Goal: Task Accomplishment & Management: Use online tool/utility

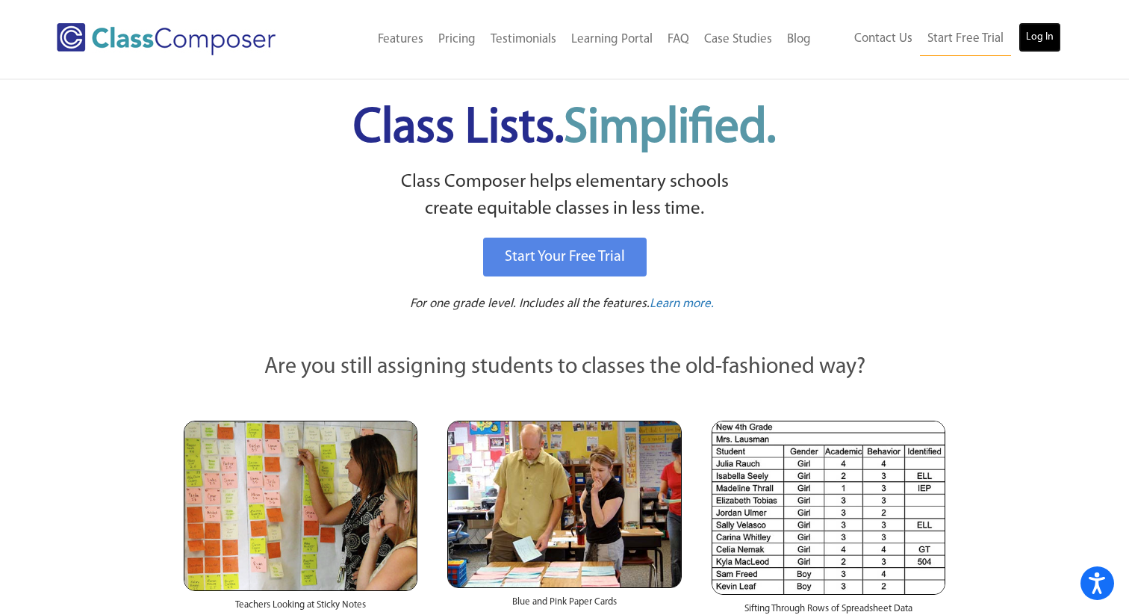
click at [1043, 37] on link "Log In" at bounding box center [1040, 37] width 43 height 30
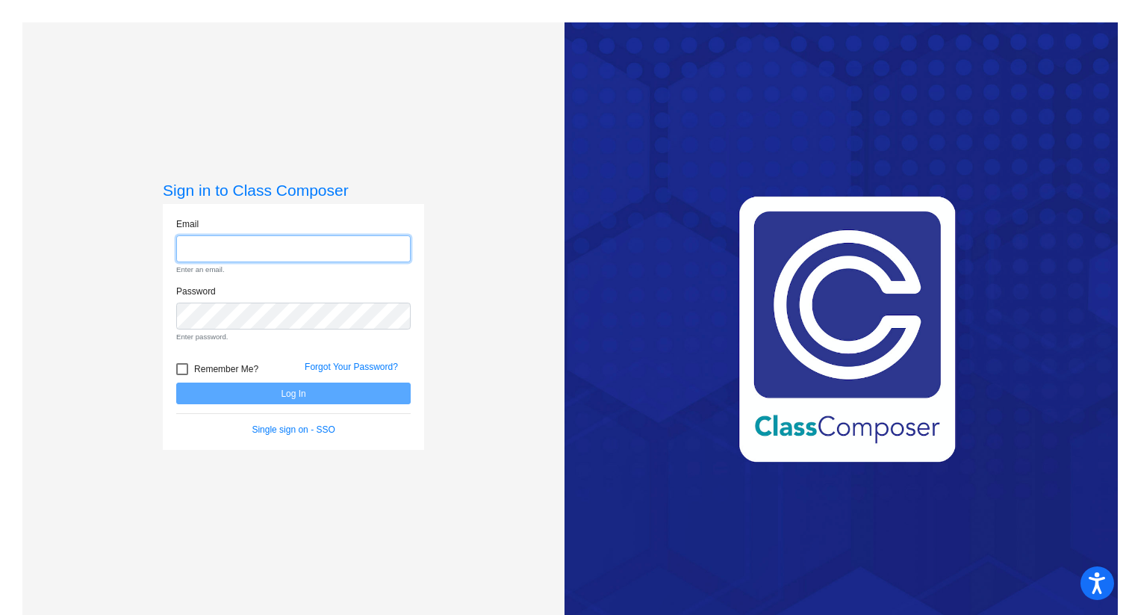
type input "[EMAIL_ADDRESS][DOMAIN_NAME]"
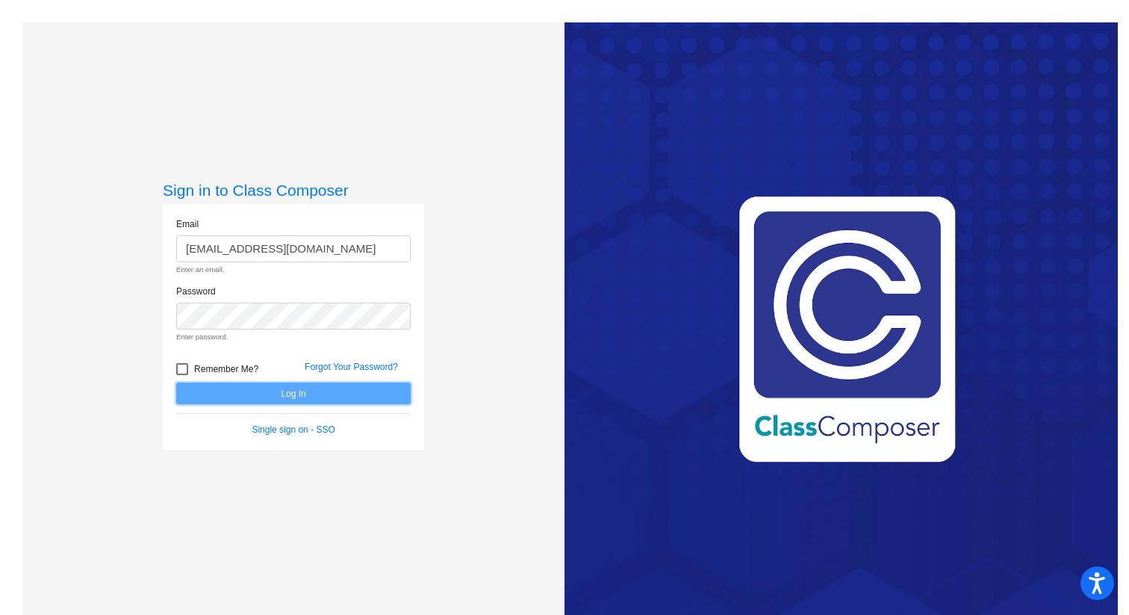
click at [273, 391] on form "Email [EMAIL_ADDRESS][DOMAIN_NAME] Enter an email. Password Enter password. Rem…" at bounding box center [293, 327] width 234 height 220
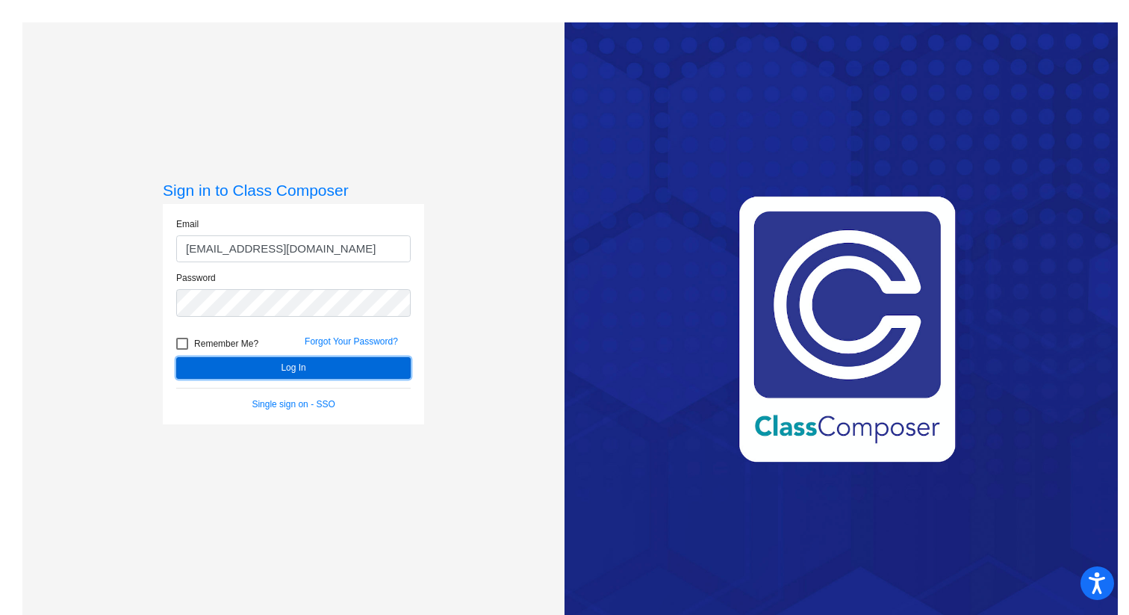
click at [294, 365] on button "Log In" at bounding box center [293, 368] width 234 height 22
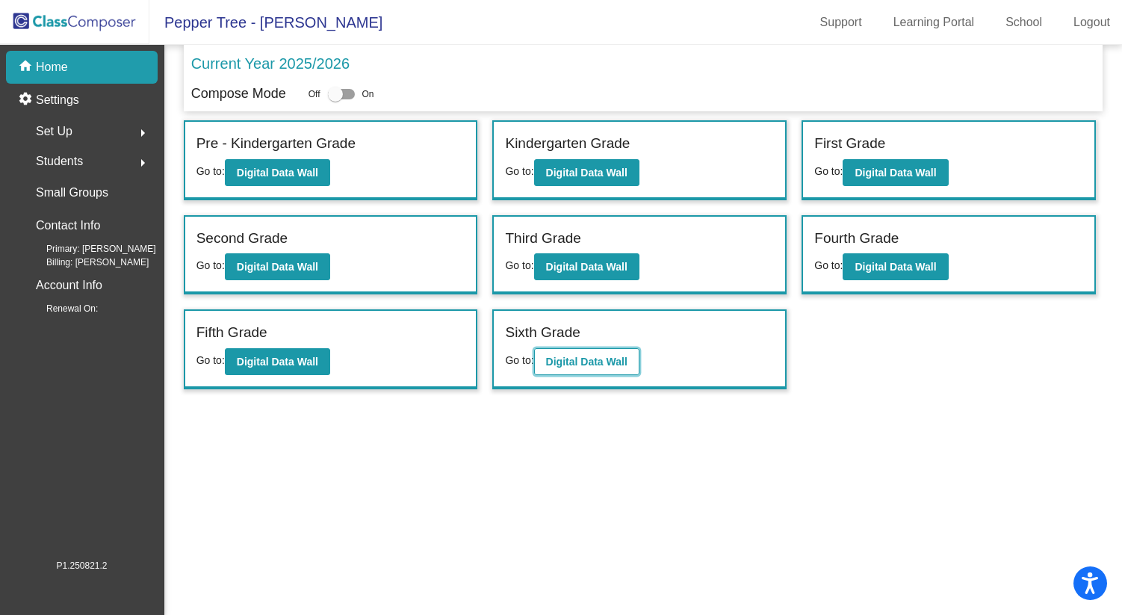
click at [571, 361] on b "Digital Data Wall" at bounding box center [586, 361] width 81 height 12
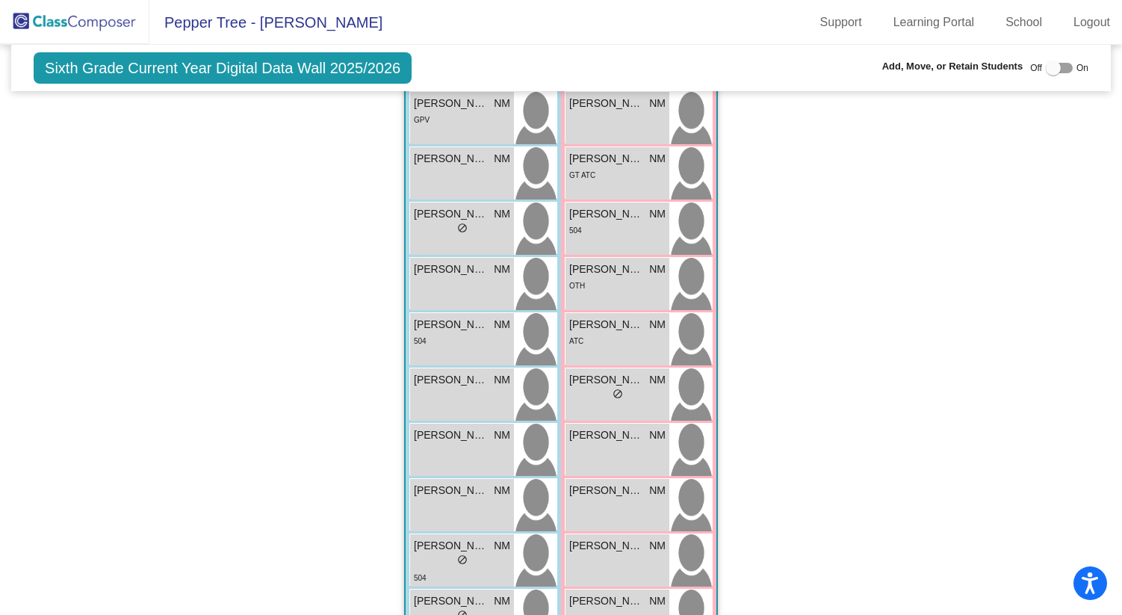
scroll to position [1287, 0]
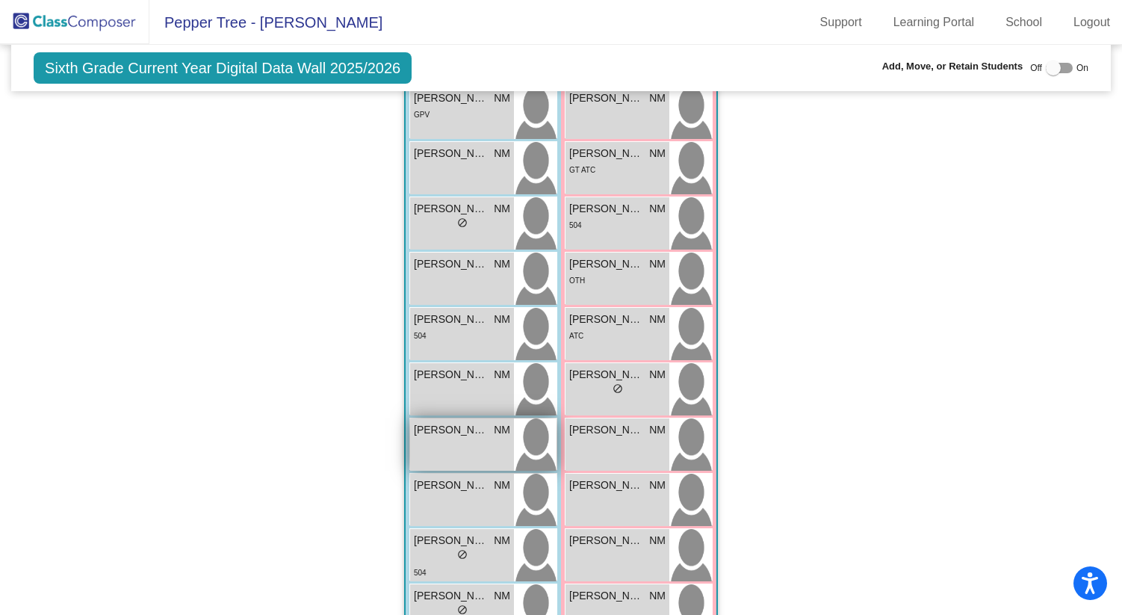
click at [521, 444] on img at bounding box center [535, 444] width 43 height 52
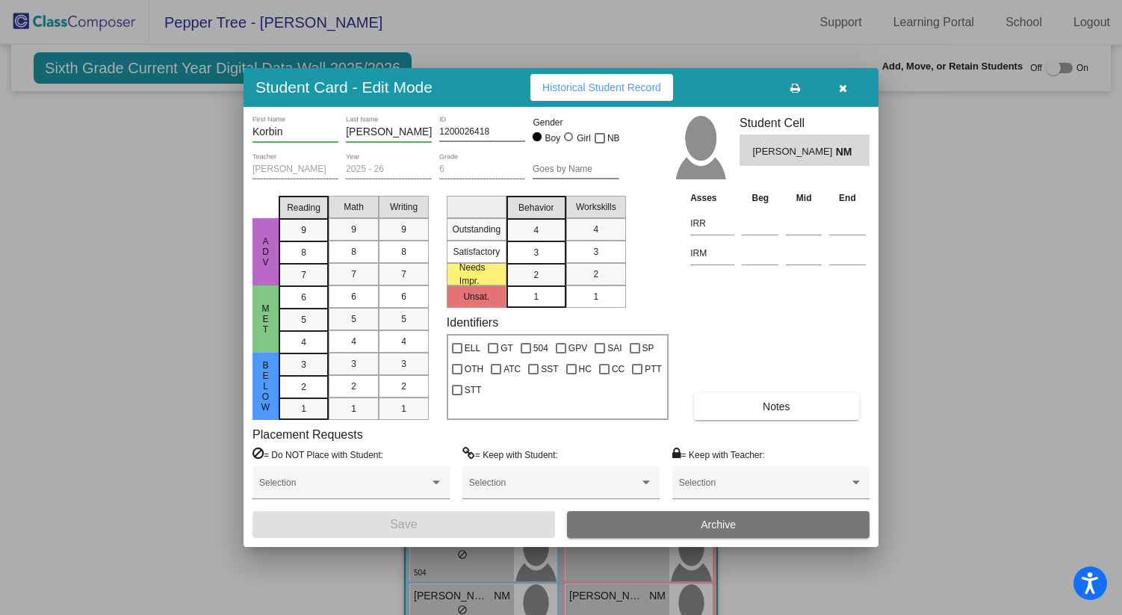
click at [848, 86] on button "button" at bounding box center [843, 87] width 48 height 27
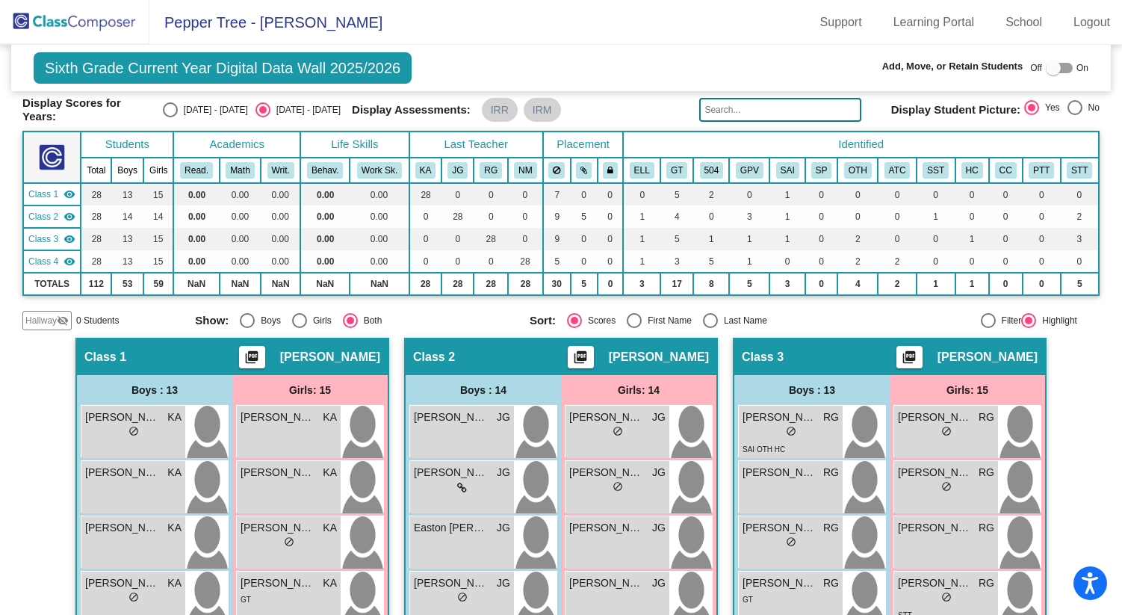
scroll to position [0, 0]
